Goal: Information Seeking & Learning: Find specific page/section

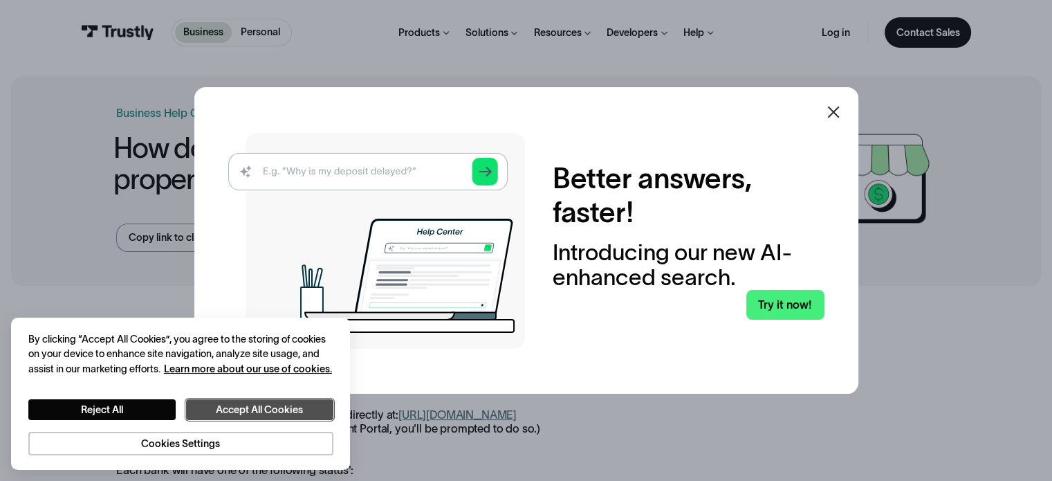
click at [255, 414] on button "Accept All Cookies" at bounding box center [259, 409] width 147 height 21
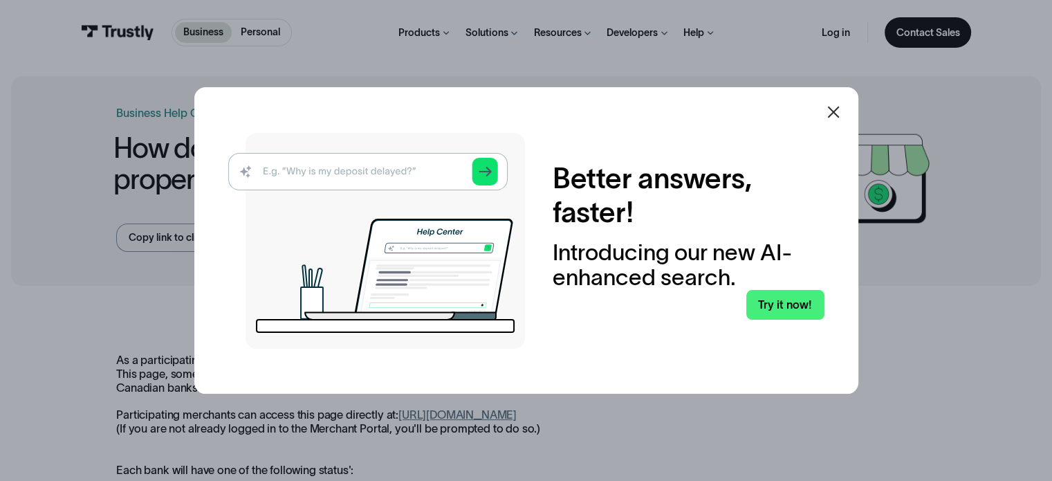
click at [838, 110] on icon at bounding box center [833, 113] width 12 height 12
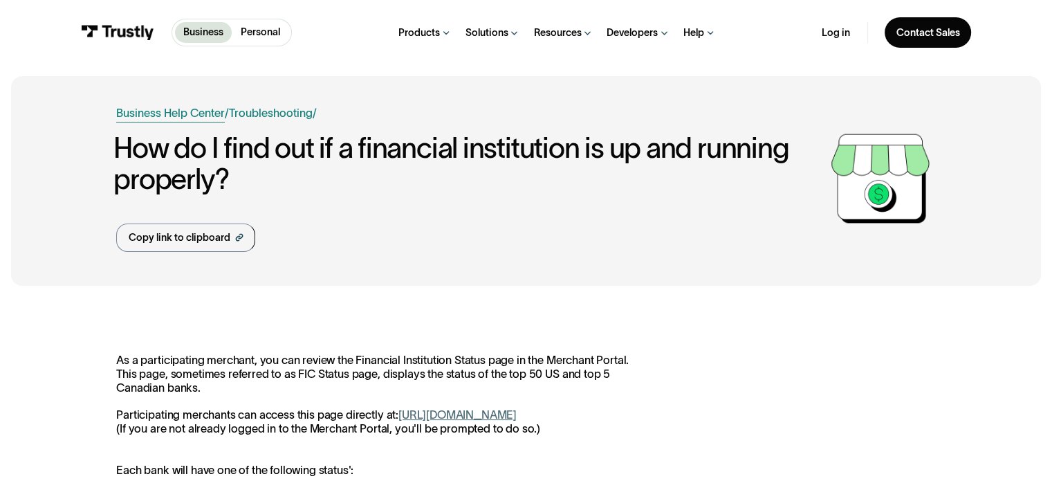
click at [175, 112] on link "Business Help Center" at bounding box center [170, 112] width 109 height 17
